Goal: Find specific page/section: Find specific page/section

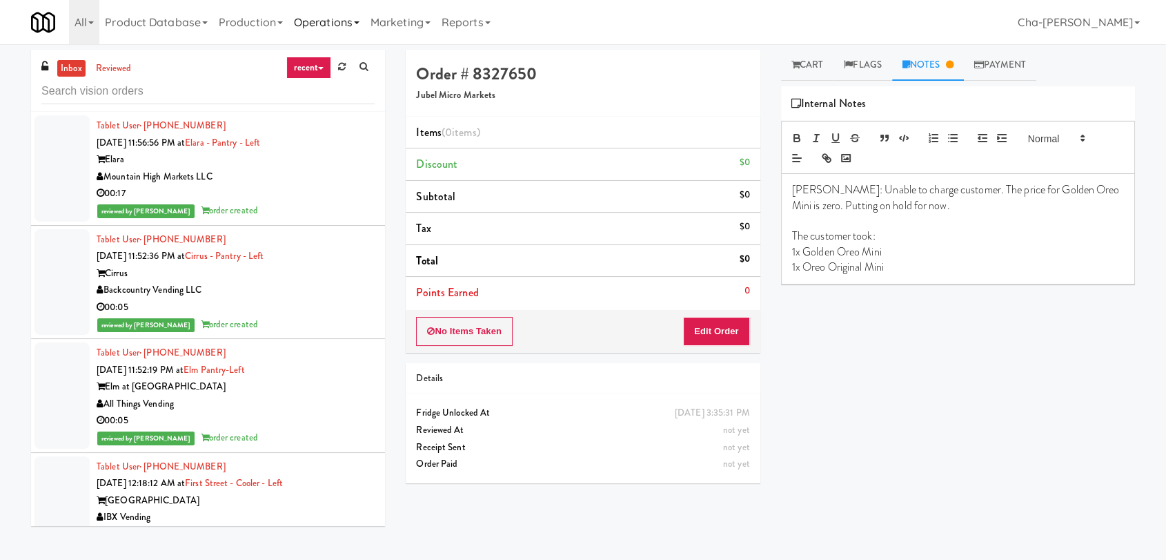
click at [344, 20] on link "Operations" at bounding box center [326, 22] width 77 height 44
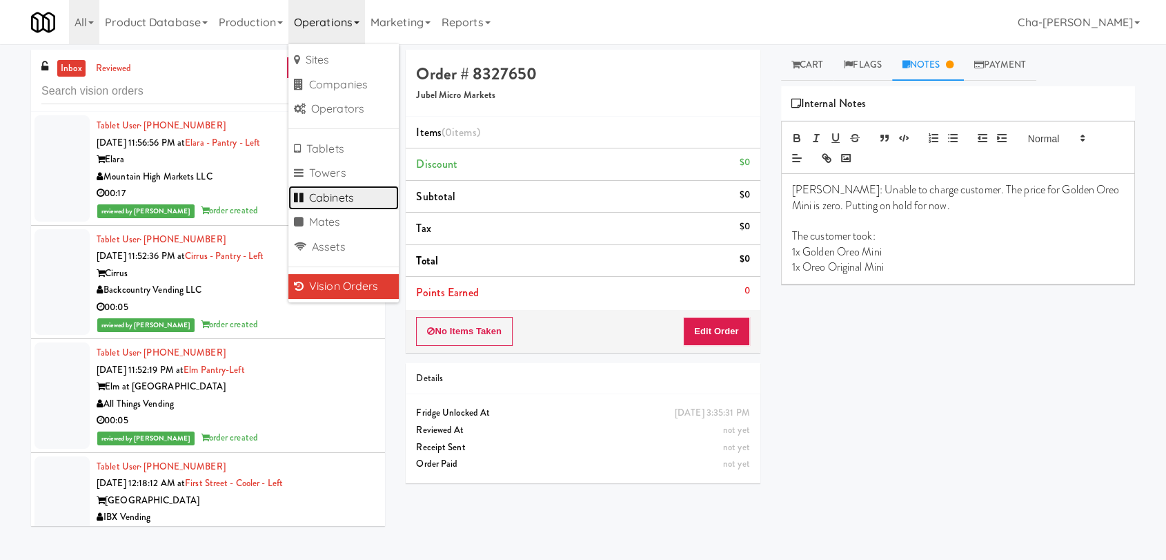
click at [355, 198] on link "Cabinets" at bounding box center [343, 198] width 110 height 25
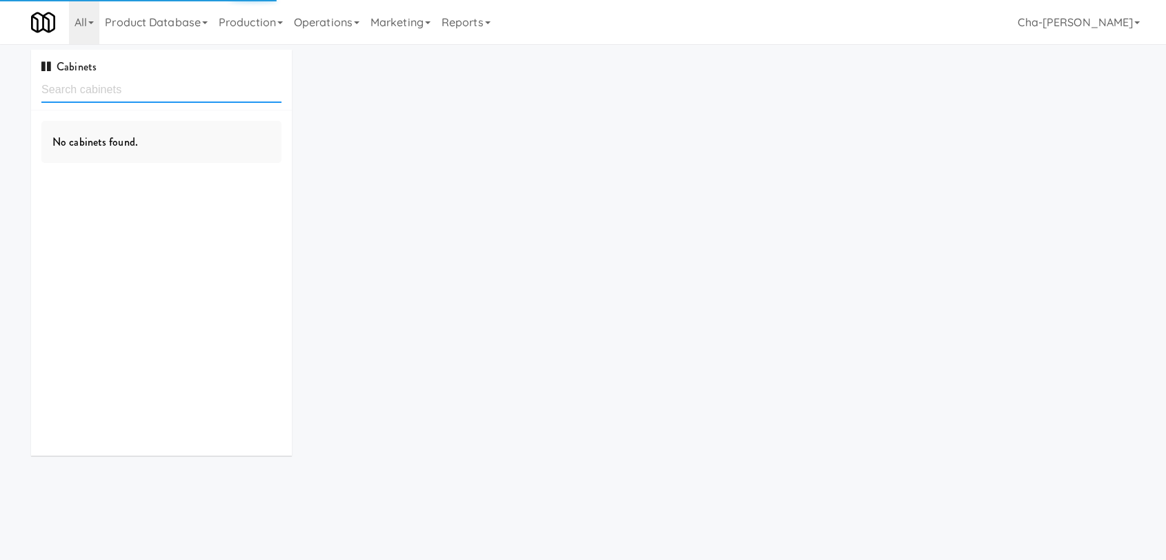
click at [86, 90] on input "text" at bounding box center [161, 90] width 240 height 26
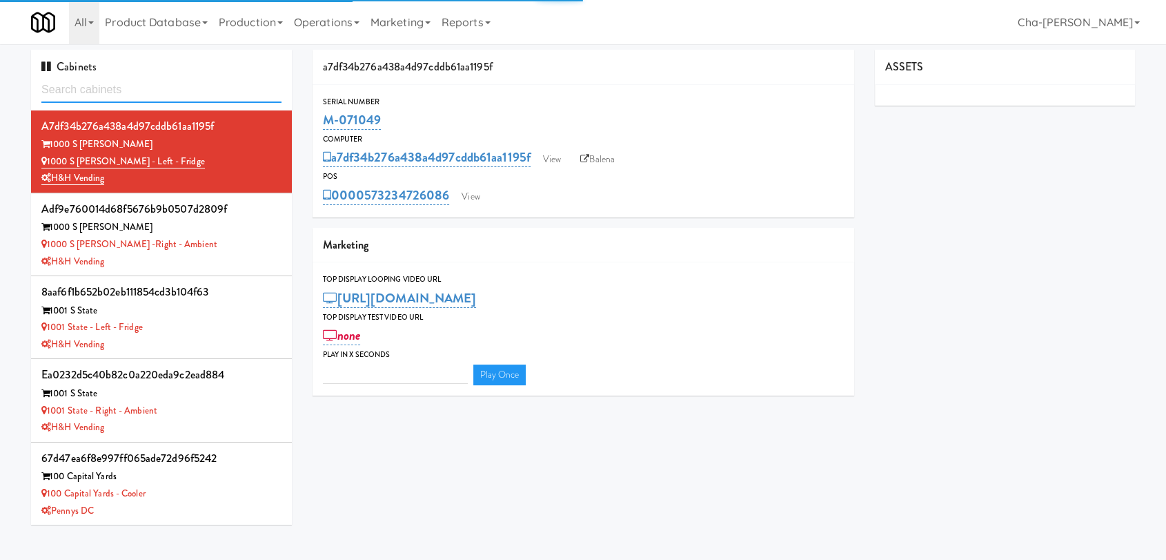
type input "3"
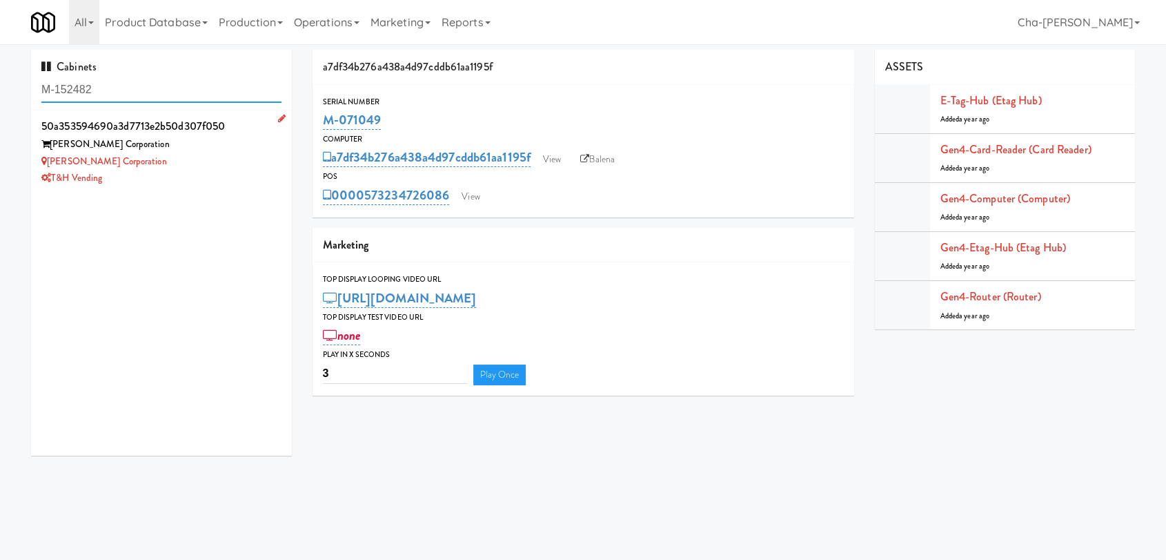
type input "M-152482"
click at [237, 160] on div "Keith Corporation" at bounding box center [161, 161] width 240 height 17
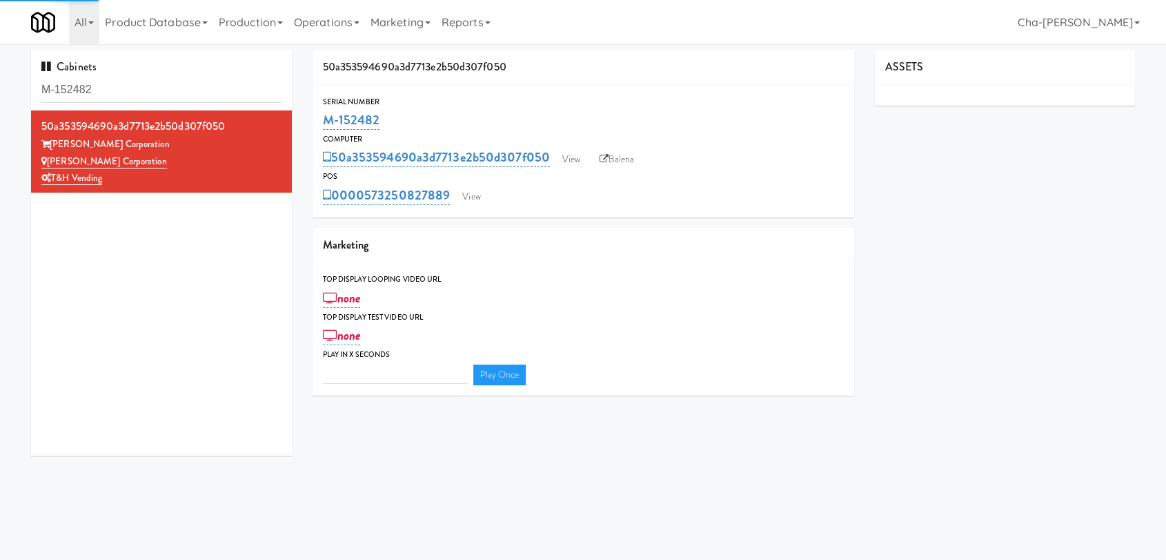
type input "3"
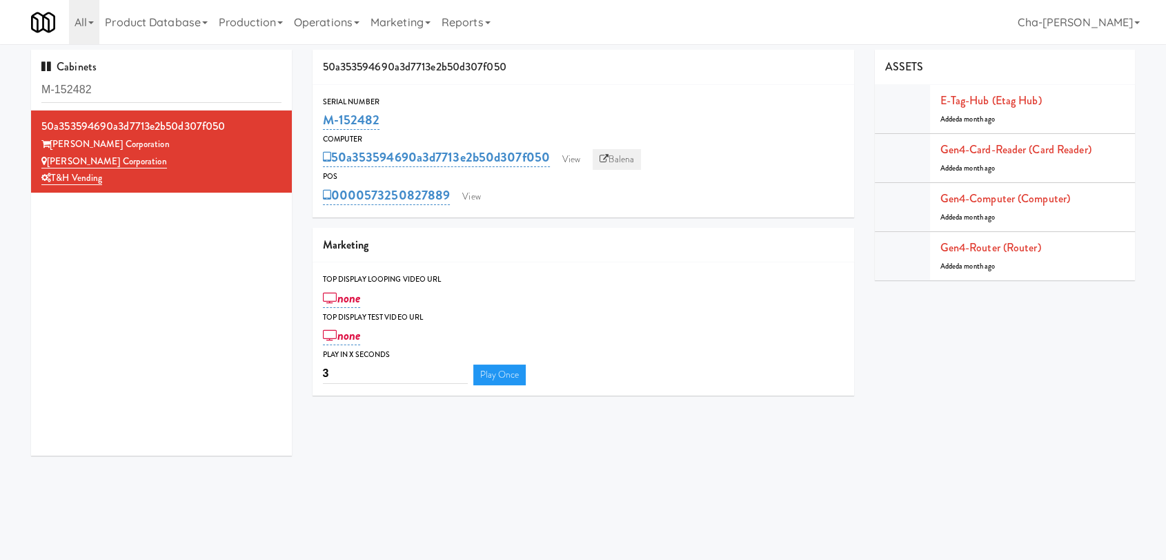
click at [609, 156] on link "Balena" at bounding box center [617, 159] width 48 height 21
drag, startPoint x: 398, startPoint y: 132, endPoint x: 325, endPoint y: 133, distance: 73.1
click at [325, 133] on div "Computer" at bounding box center [583, 139] width 521 height 14
drag, startPoint x: 386, startPoint y: 112, endPoint x: 320, endPoint y: 123, distance: 67.0
click at [320, 123] on div "Serial Number M-152482" at bounding box center [584, 113] width 542 height 37
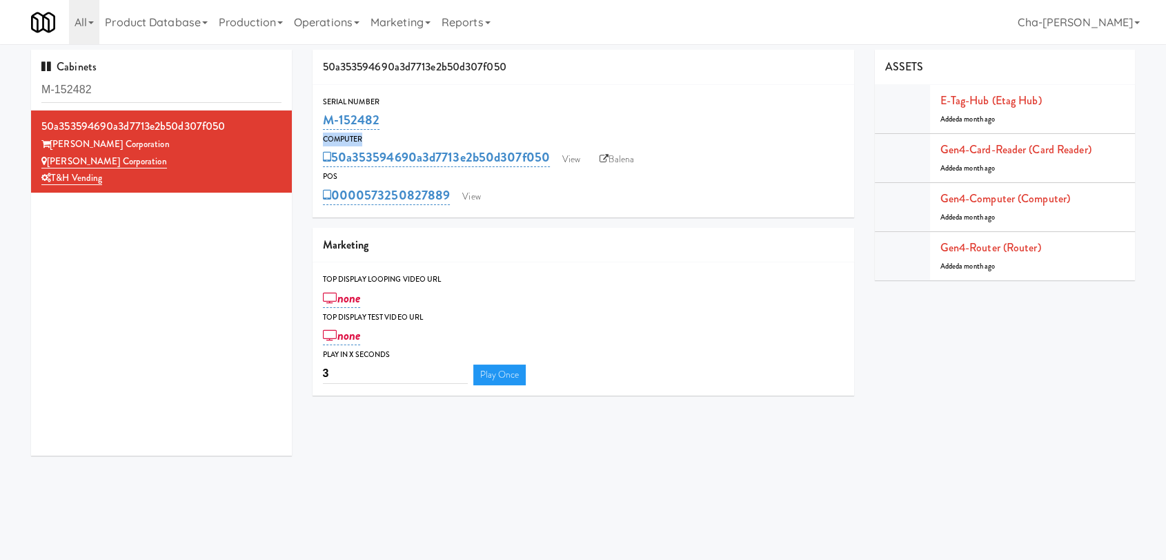
copy link "M-152482"
click at [113, 91] on input "M-153686" at bounding box center [161, 90] width 240 height 26
paste input "0390"
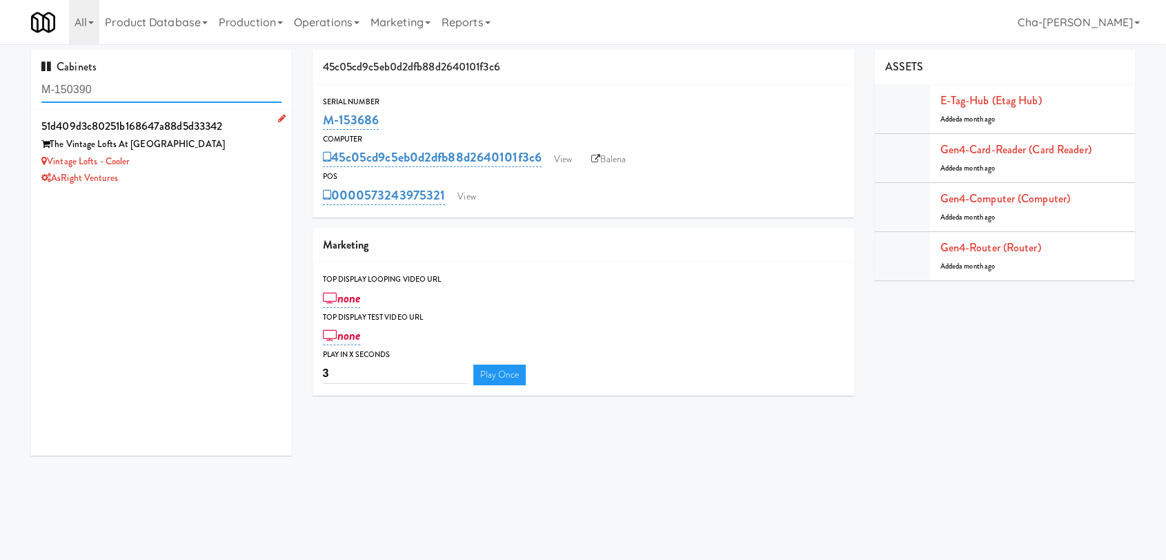
type input "M-150390"
click at [228, 159] on div "Vintage Lofts - Cooler" at bounding box center [161, 161] width 240 height 17
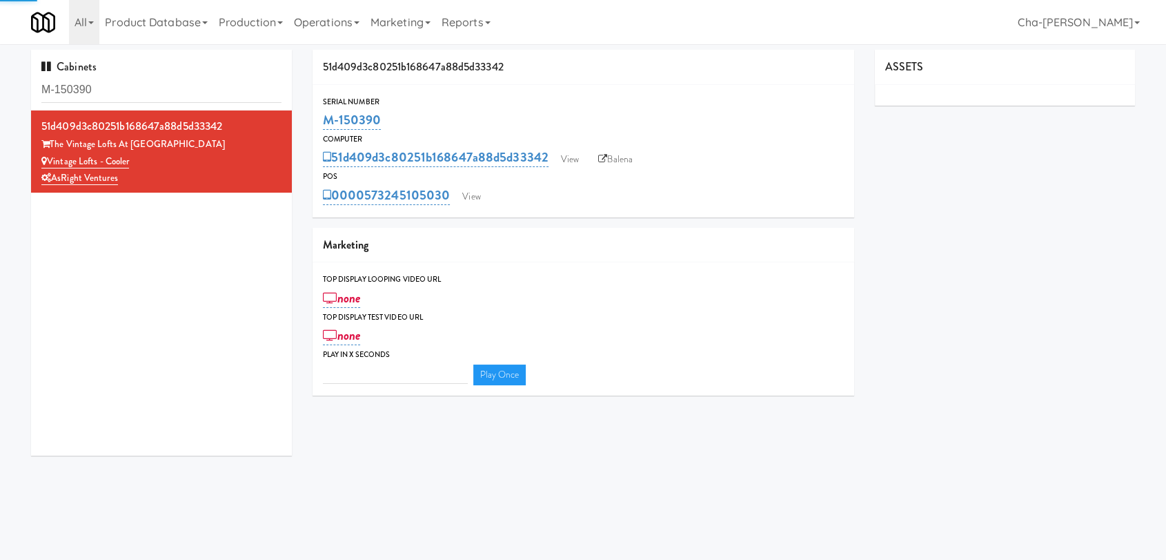
type input "3"
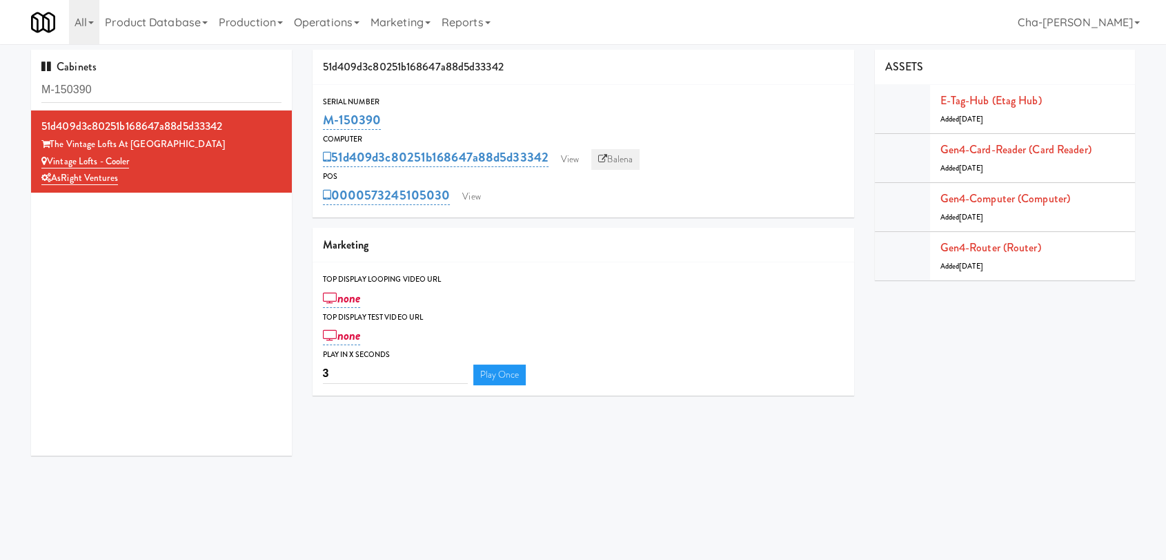
click at [603, 155] on icon at bounding box center [602, 159] width 9 height 9
drag, startPoint x: 403, startPoint y: 117, endPoint x: 324, endPoint y: 130, distance: 80.3
click at [324, 130] on div "M-150390" at bounding box center [583, 119] width 521 height 23
copy link "M-150390"
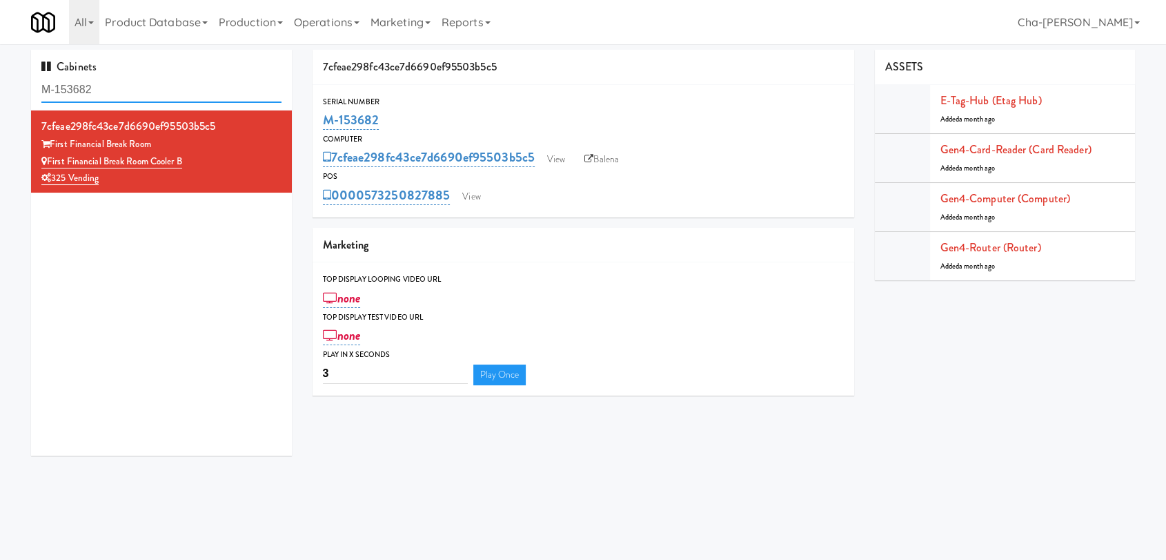
click at [112, 88] on input "M-153682" at bounding box center [161, 90] width 240 height 26
paste input "91"
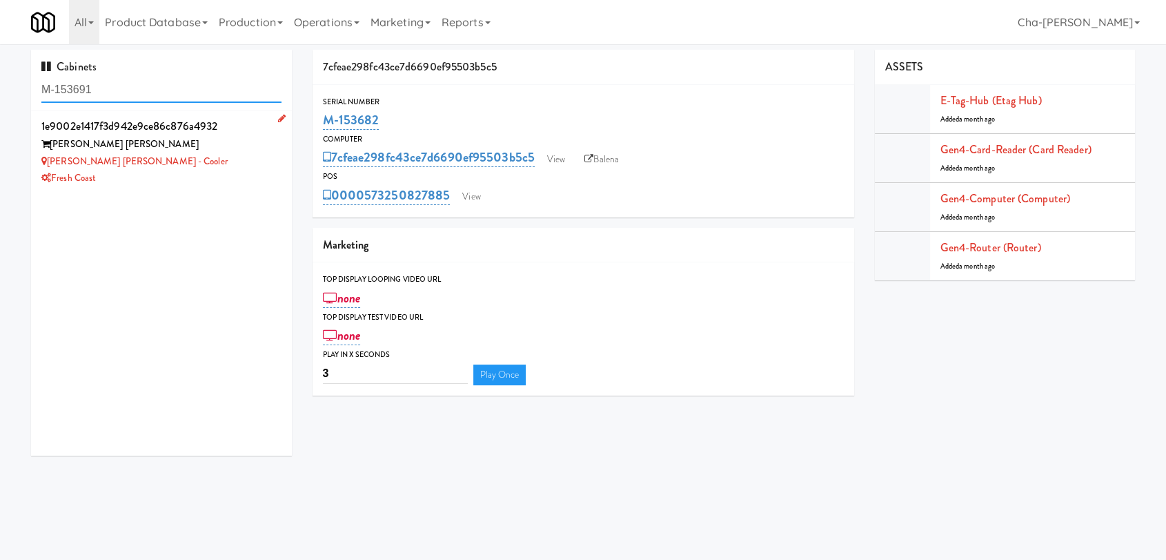
type input "M-153691"
click at [233, 155] on div "[PERSON_NAME] [PERSON_NAME] - Cooler" at bounding box center [161, 161] width 240 height 17
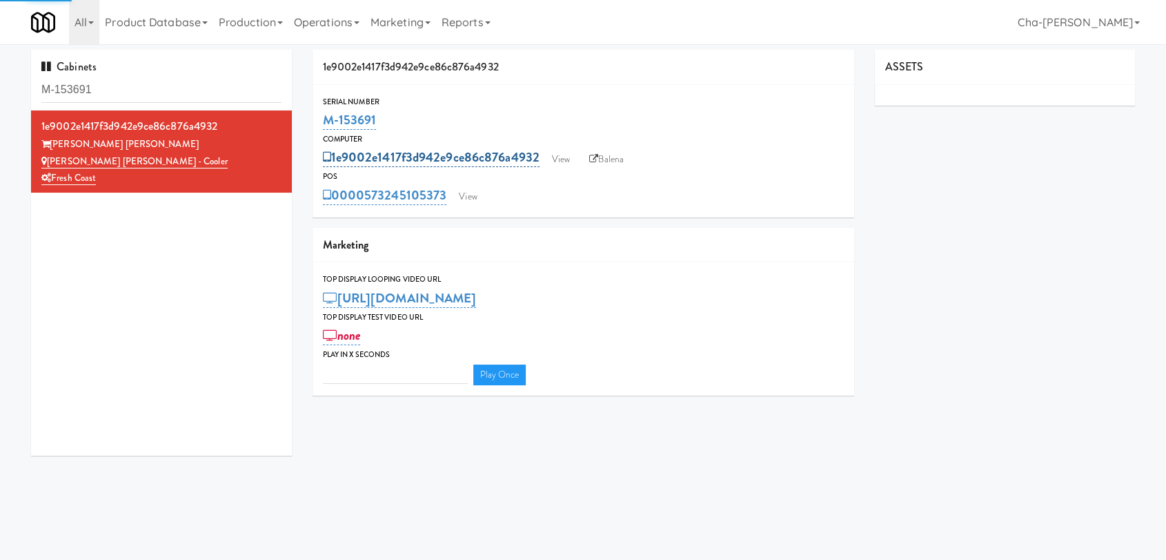
type input "3"
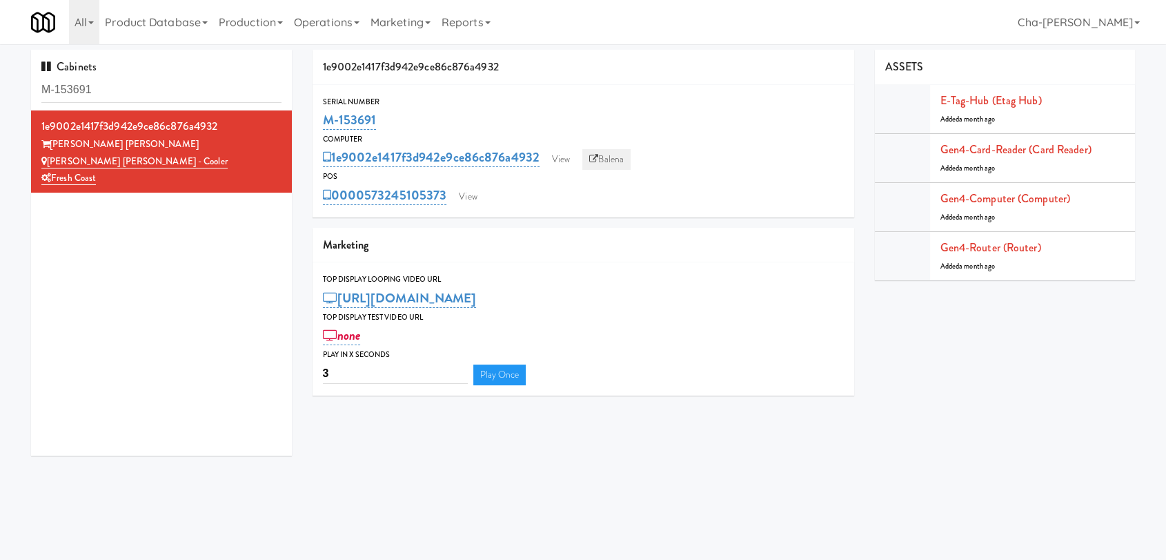
click at [611, 161] on link "Balena" at bounding box center [606, 159] width 48 height 21
